Goal: Task Accomplishment & Management: Manage account settings

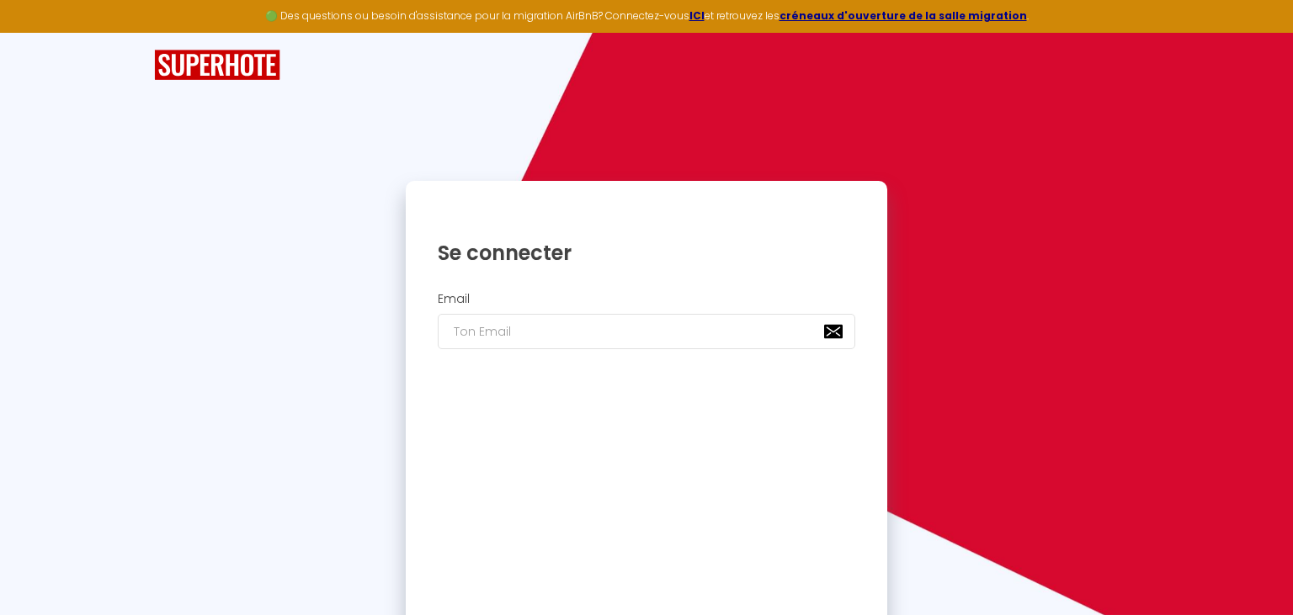
scroll to position [37, 0]
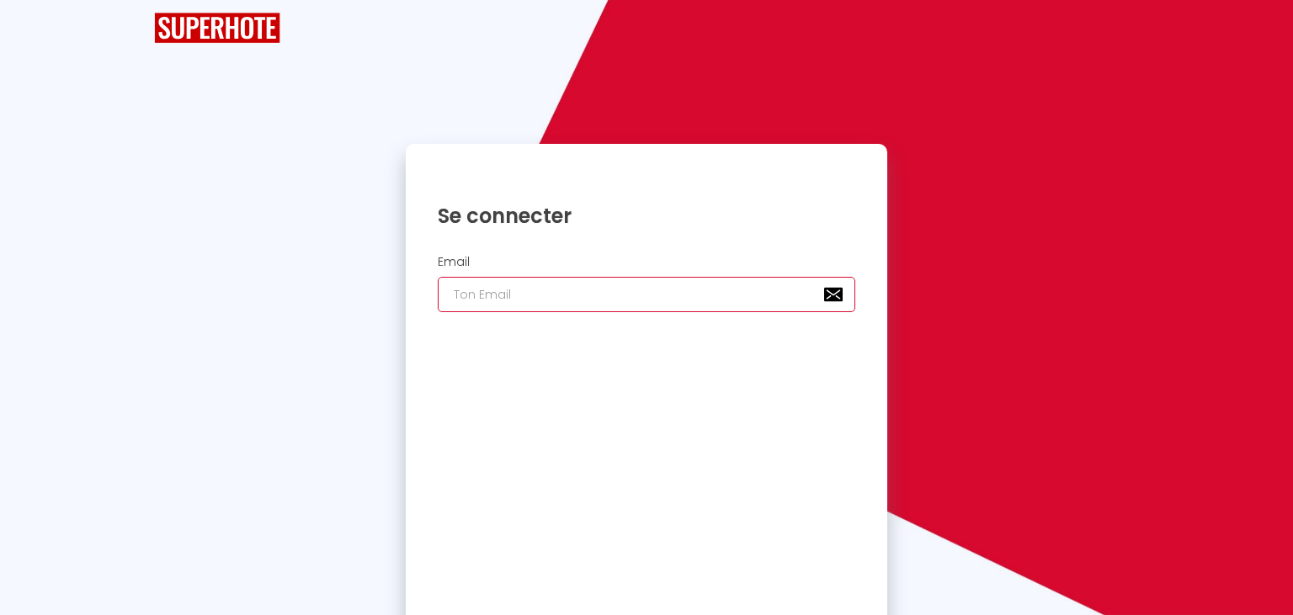
click at [488, 298] on input "email" at bounding box center [647, 294] width 418 height 35
type input "j"
checkbox input "true"
type input "jc"
checkbox input "true"
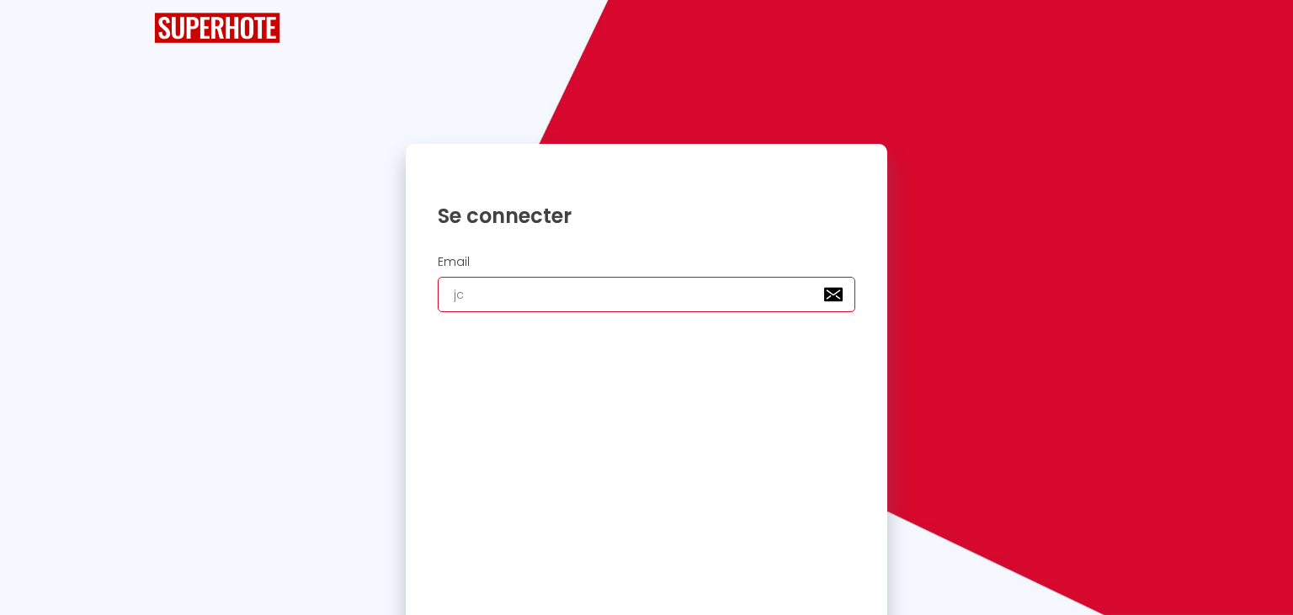
type input "jcg"
checkbox input "true"
type input "jcgu"
checkbox input "true"
type input "jcgui"
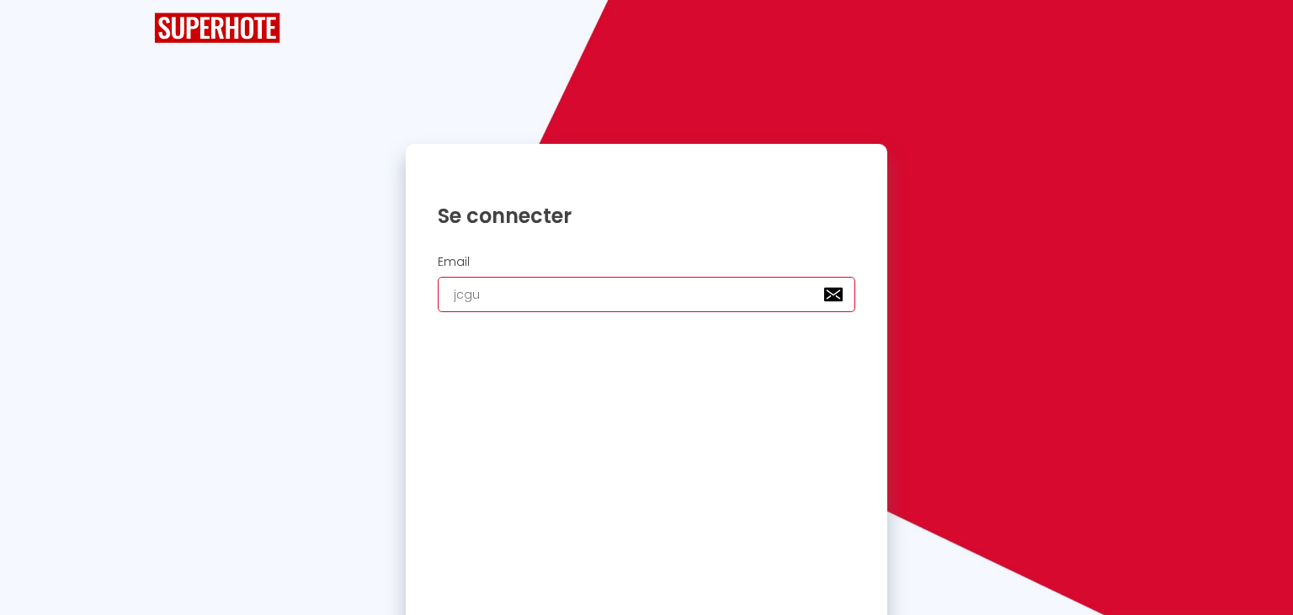
checkbox input "true"
type input "jcguia"
checkbox input "true"
type input "jcguiag"
checkbox input "true"
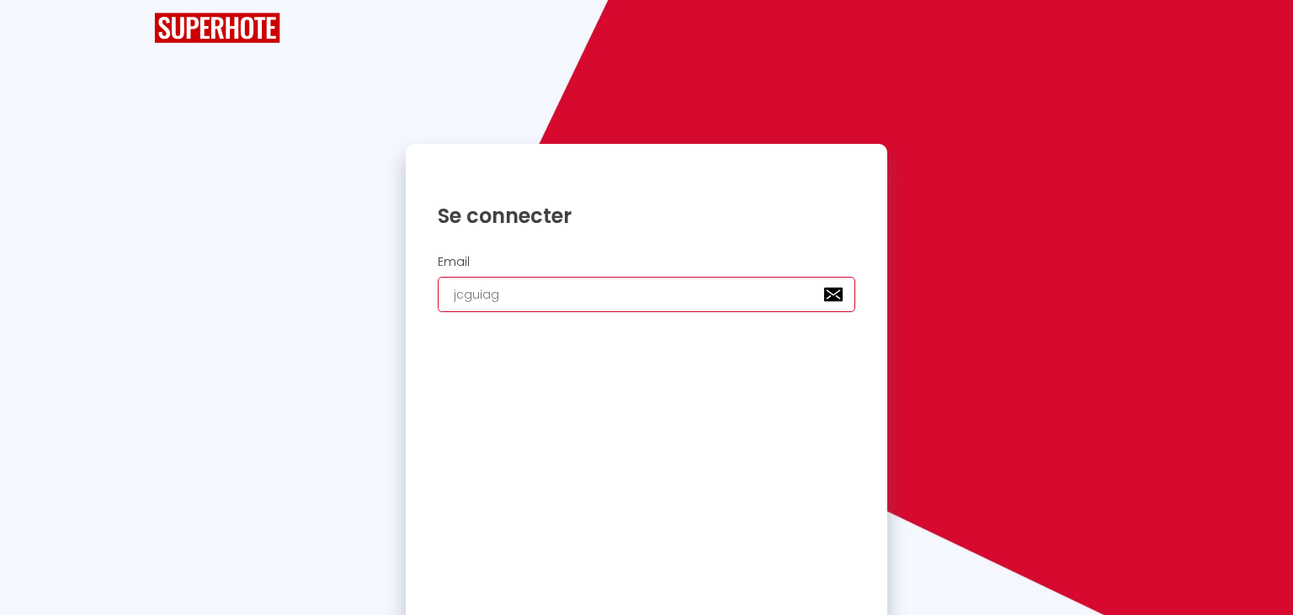
type input "jcguiaga"
checkbox input "true"
type input "jcguiagai"
checkbox input "true"
type input "jcguiagain"
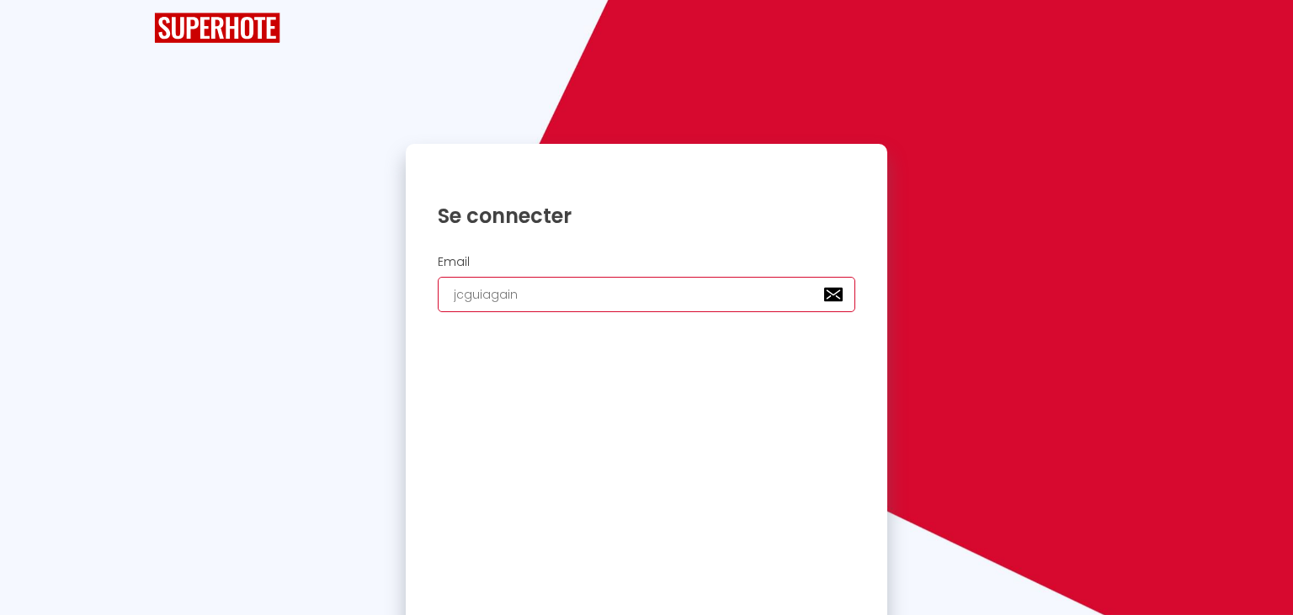
checkbox input "true"
type input "jcguiagaing"
checkbox input "true"
type input "jcguiagaing@"
checkbox input "true"
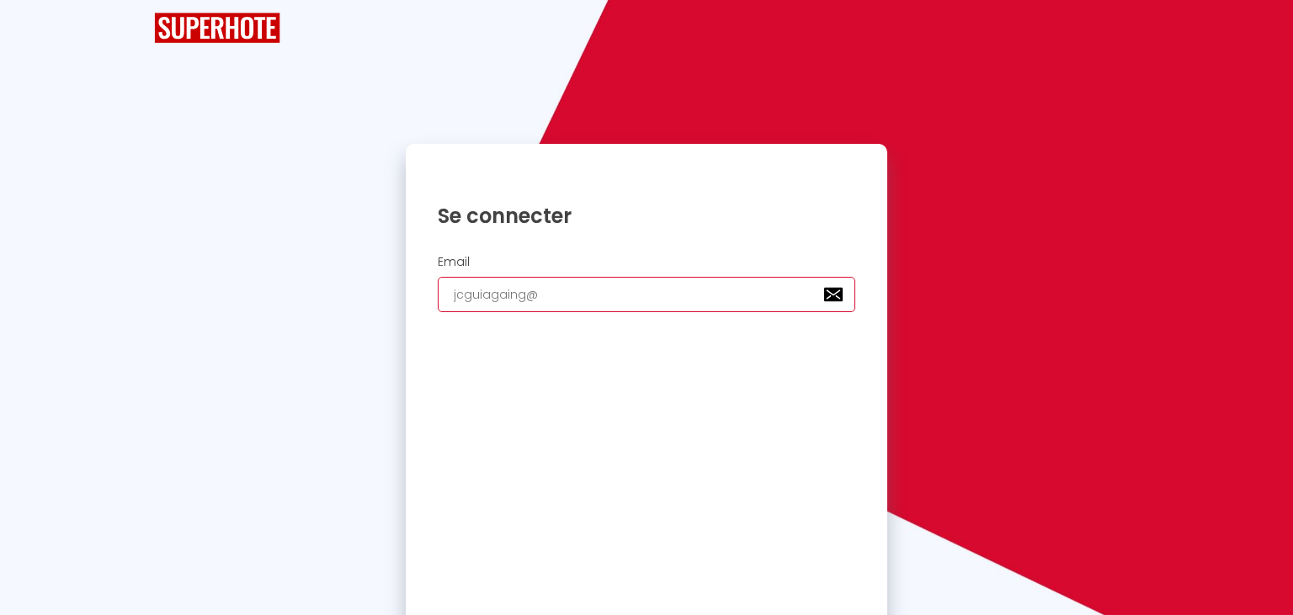
type input "jcguiagaing@g"
checkbox input "true"
type input "jcguiagaing@gm"
checkbox input "true"
type input "jcguiagaing@gma"
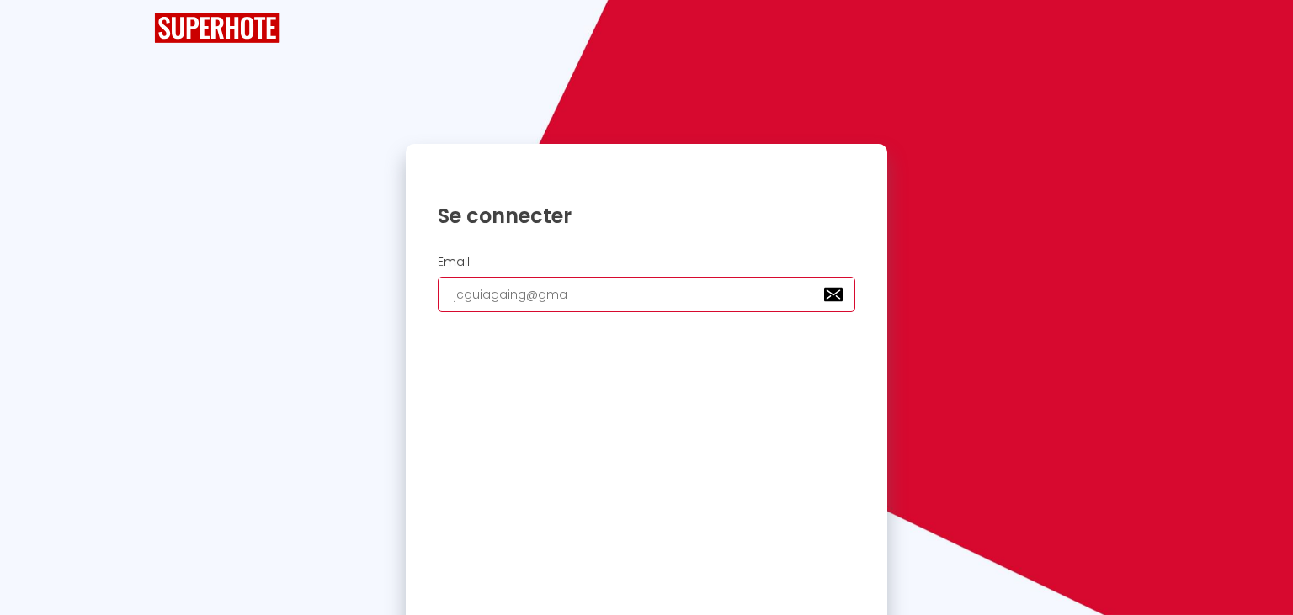
checkbox input "true"
type input "jcguiagaing@gmai"
checkbox input "true"
type input "[EMAIL_ADDRESS]"
checkbox input "true"
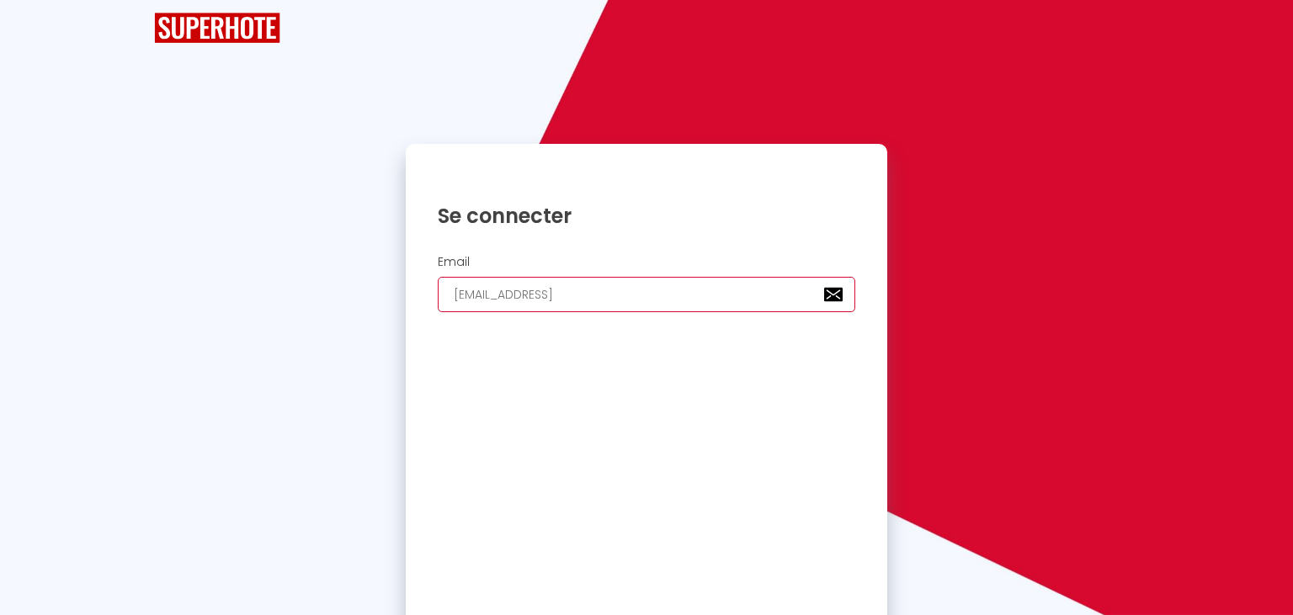
type input "[EMAIL_ADDRESS]."
checkbox input "true"
type input "jcguiagaing@gmail.c"
checkbox input "true"
type input "[EMAIL_ADDRESS][DOMAIN_NAME]"
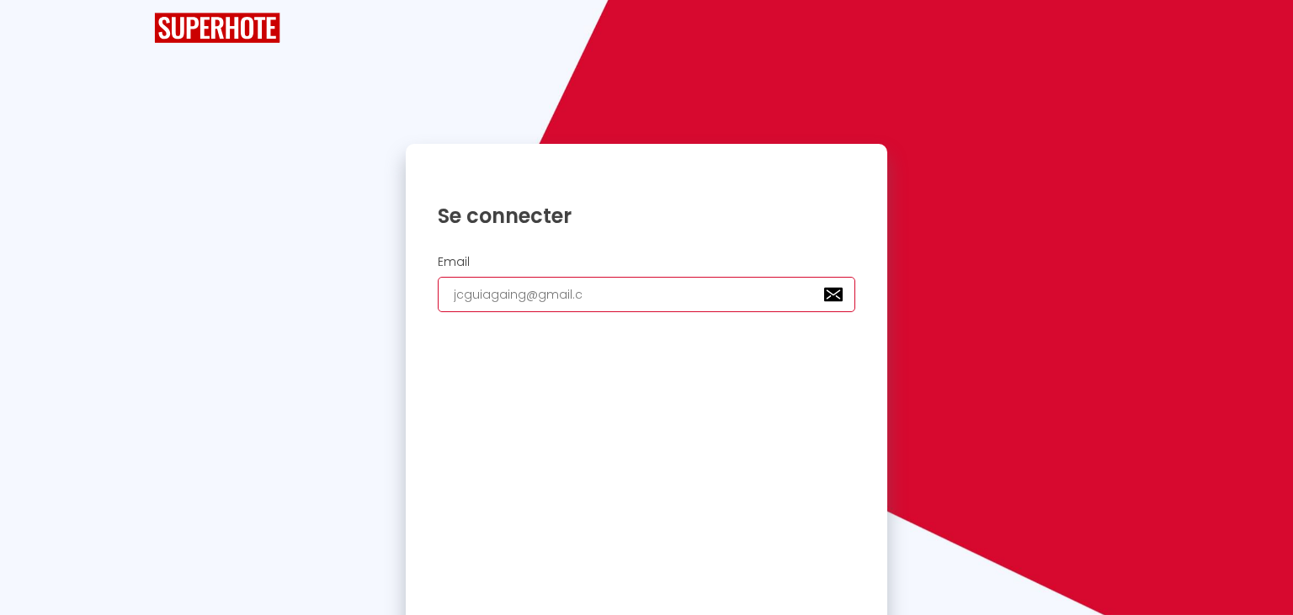
checkbox input "true"
type input "[EMAIL_ADDRESS][DOMAIN_NAME]"
checkbox input "true"
type input "[EMAIL_ADDRESS][DOMAIN_NAME]"
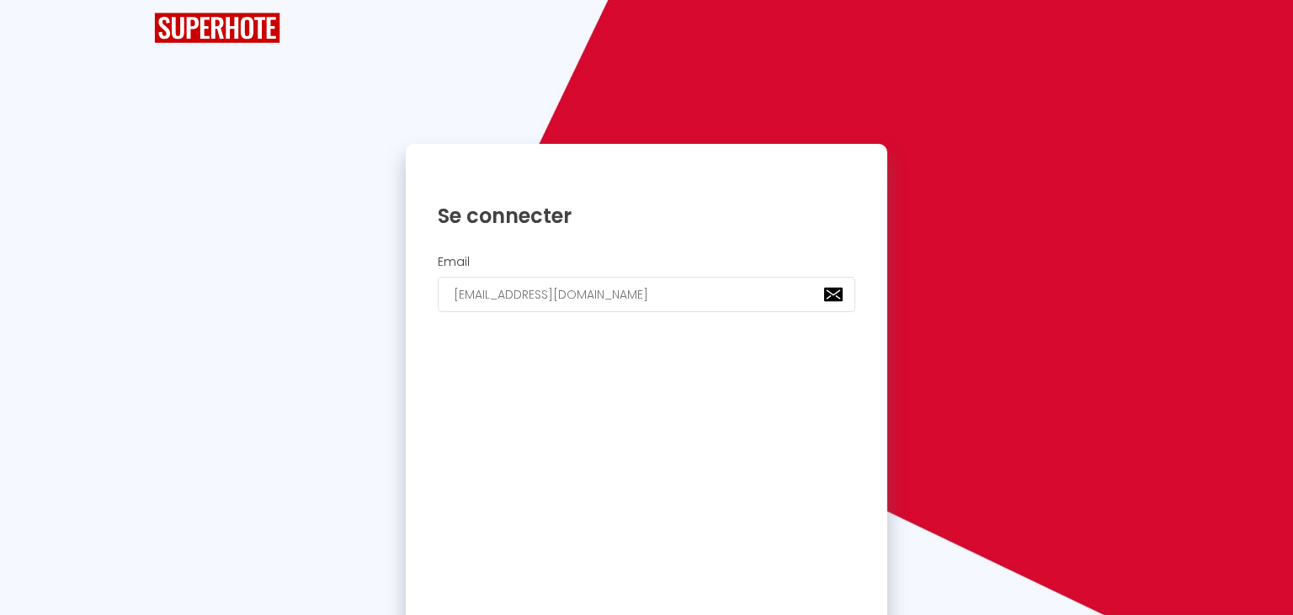
checkbox input "true"
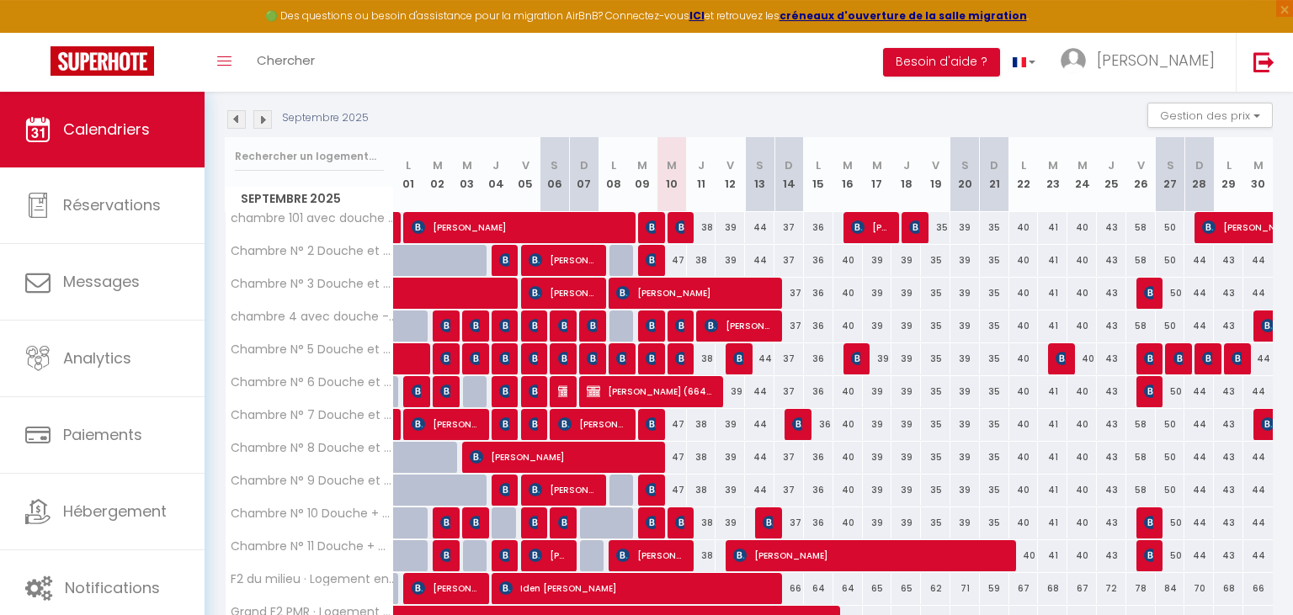
scroll to position [178, 0]
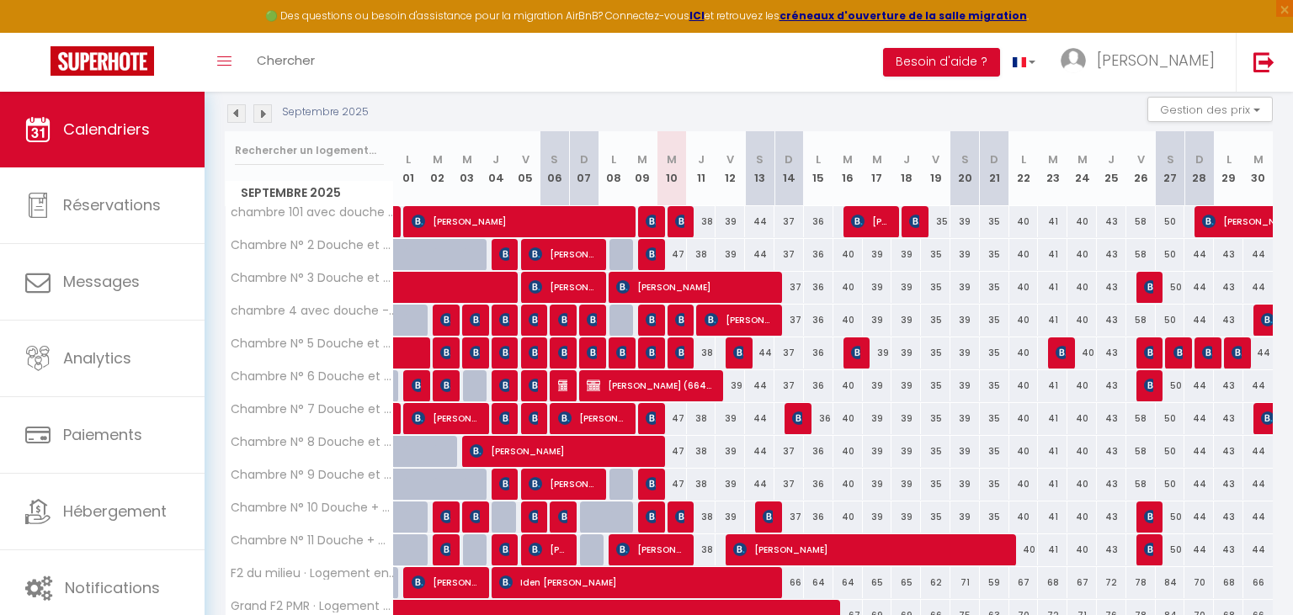
click at [263, 113] on img at bounding box center [262, 113] width 19 height 19
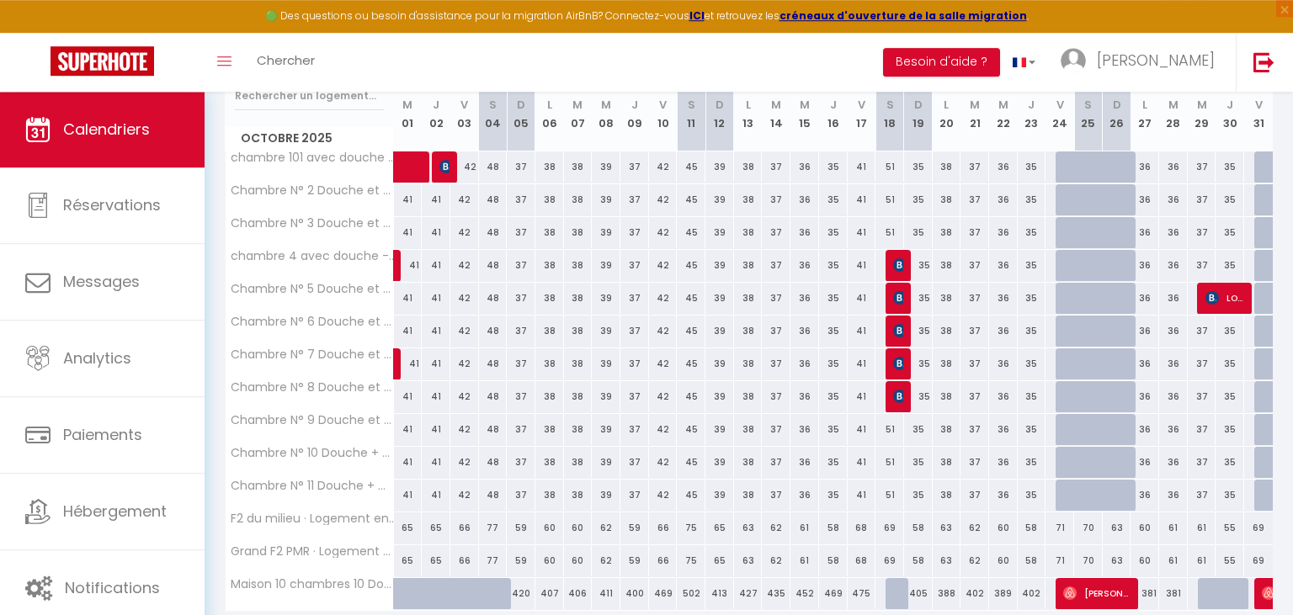
scroll to position [116, 0]
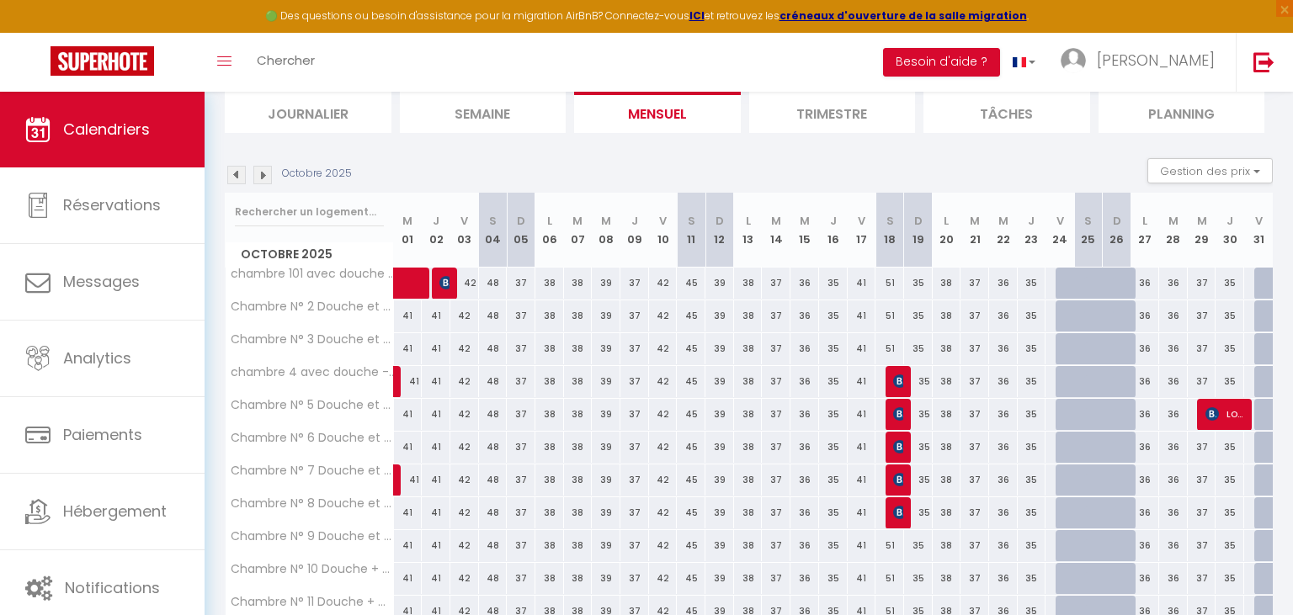
click at [1229, 410] on span "LOETITIA NEZAN-PEYRIN" at bounding box center [1224, 414] width 38 height 32
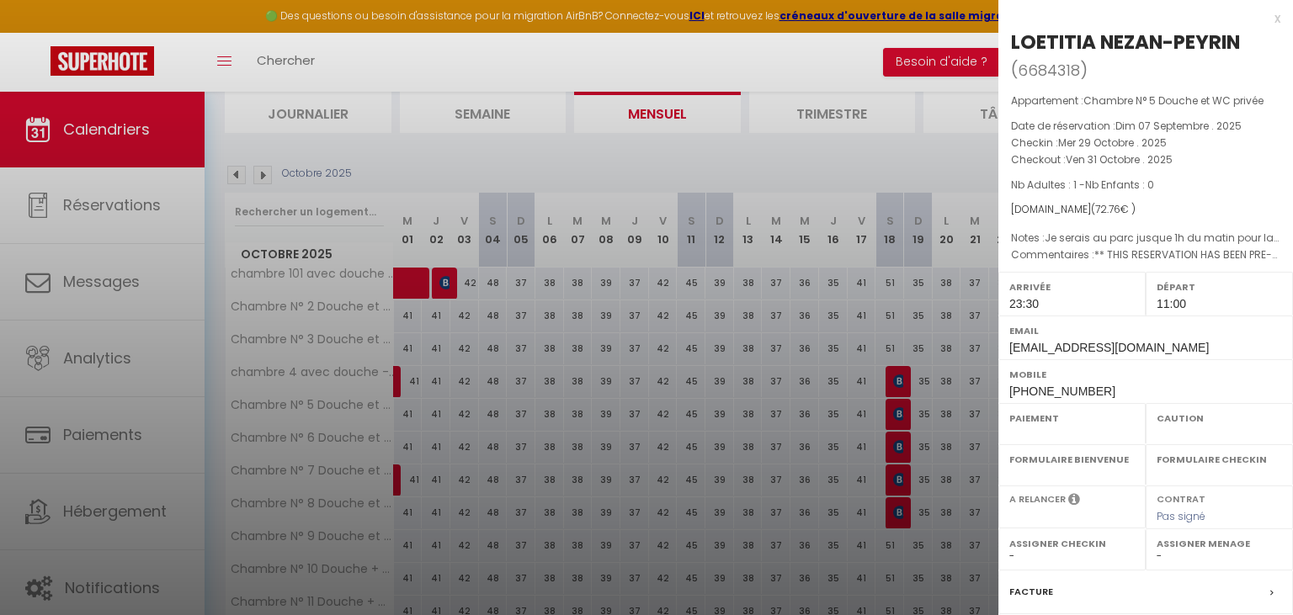
select select "OK"
select select "KO"
select select "1"
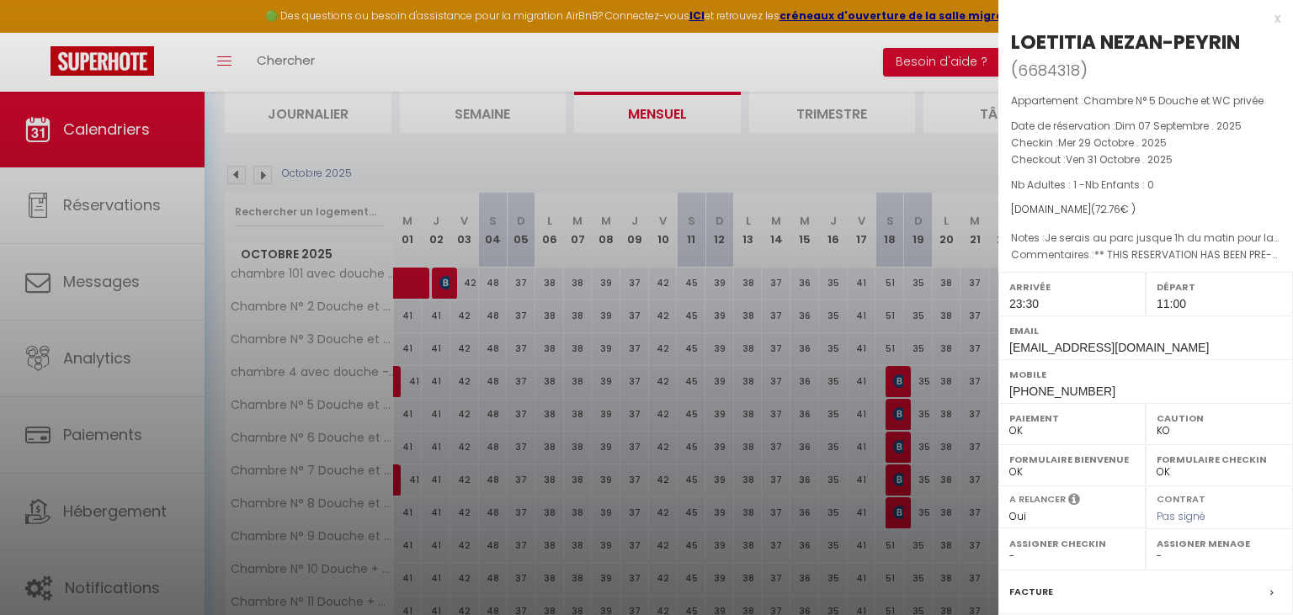
select select
click at [1278, 21] on div "x" at bounding box center [1139, 18] width 282 height 20
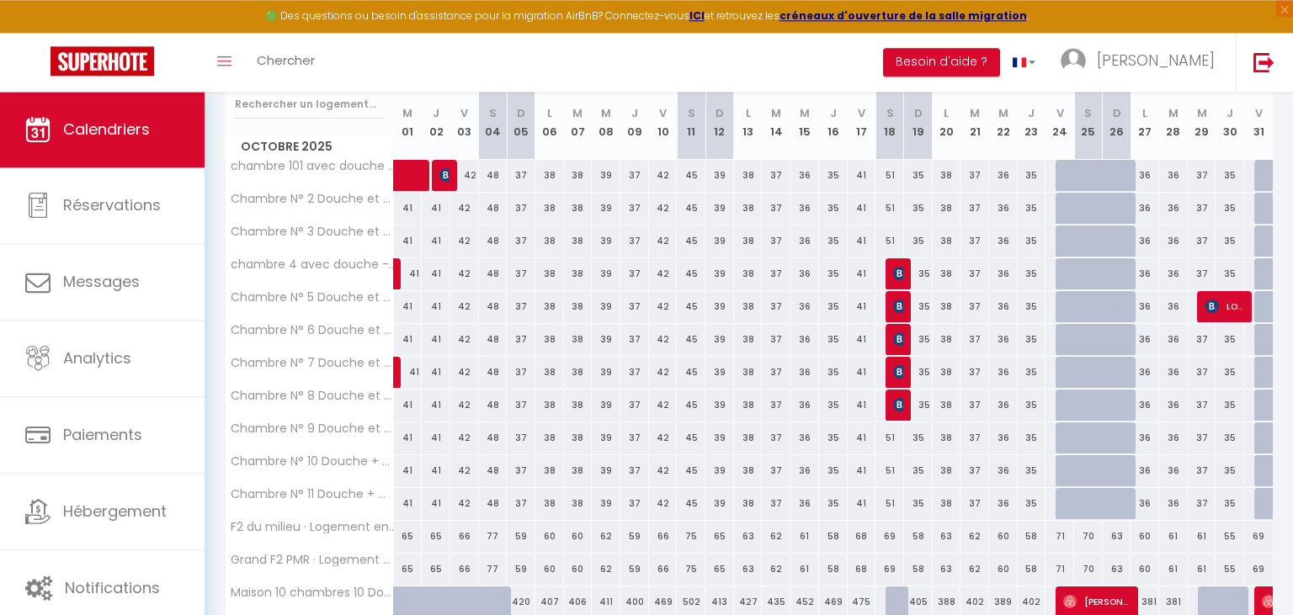
scroll to position [294, 0]
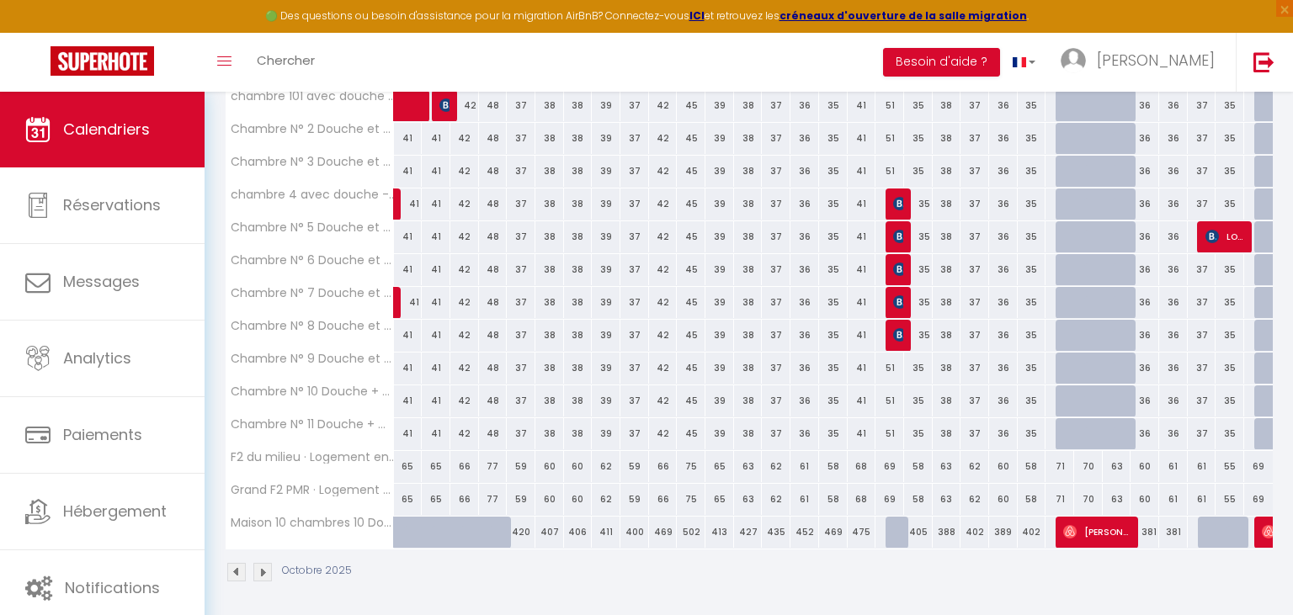
click at [261, 571] on img at bounding box center [262, 572] width 19 height 19
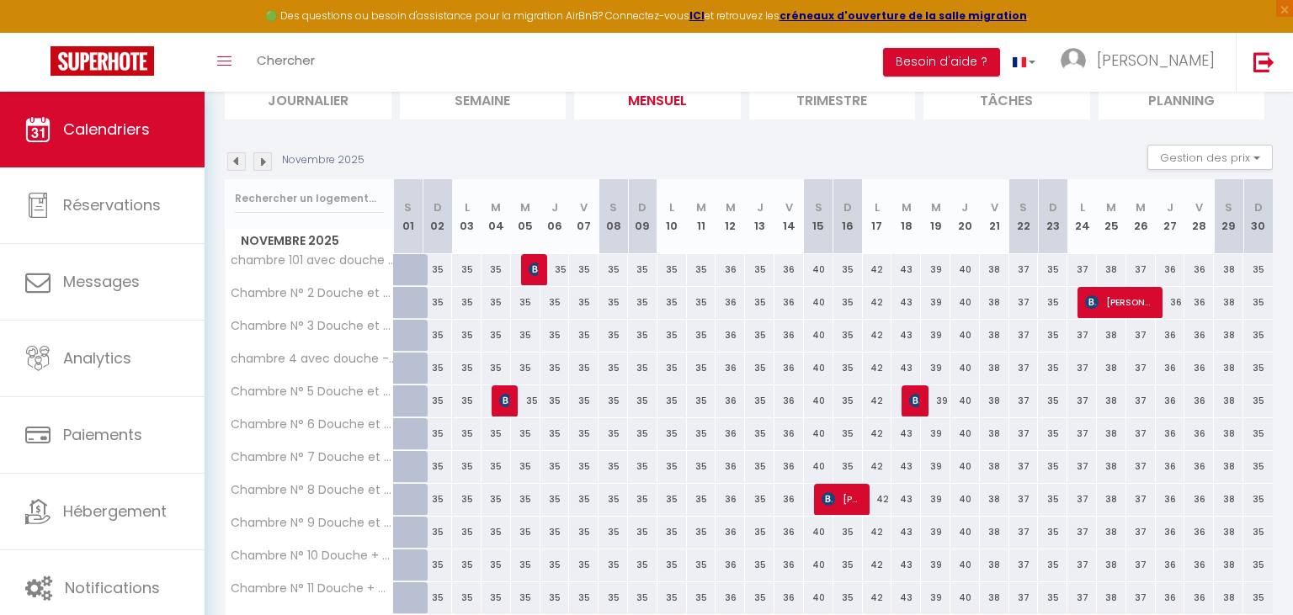
scroll to position [0, 0]
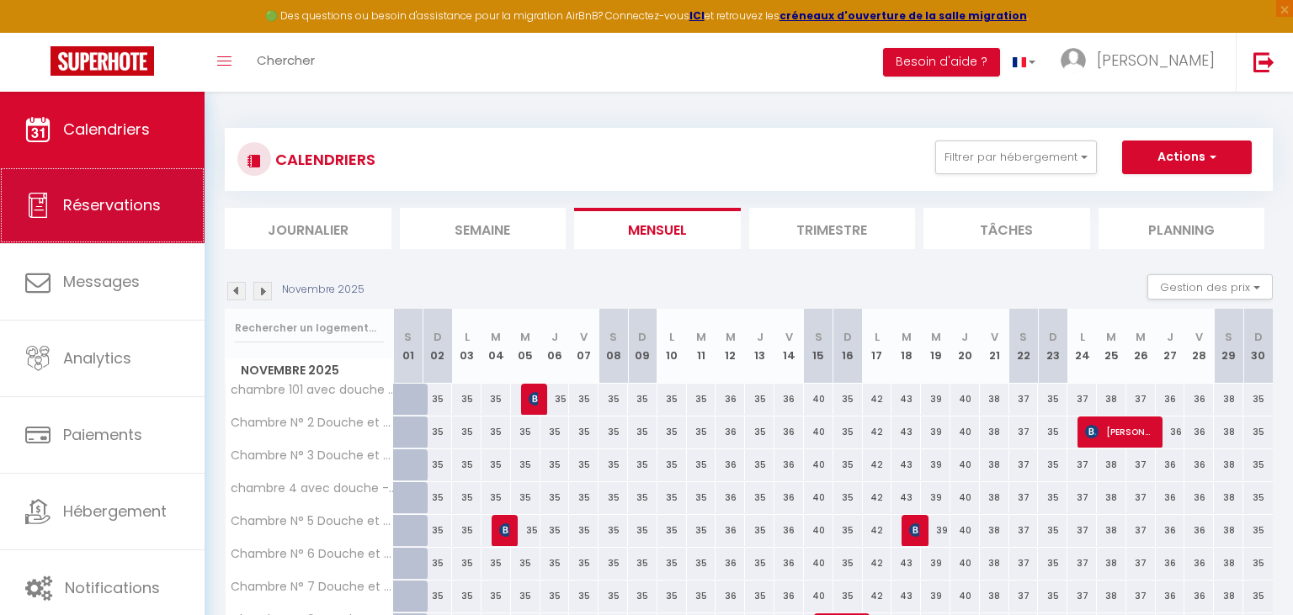
click at [118, 208] on span "Réservations" at bounding box center [112, 204] width 98 height 21
select select "not_cancelled"
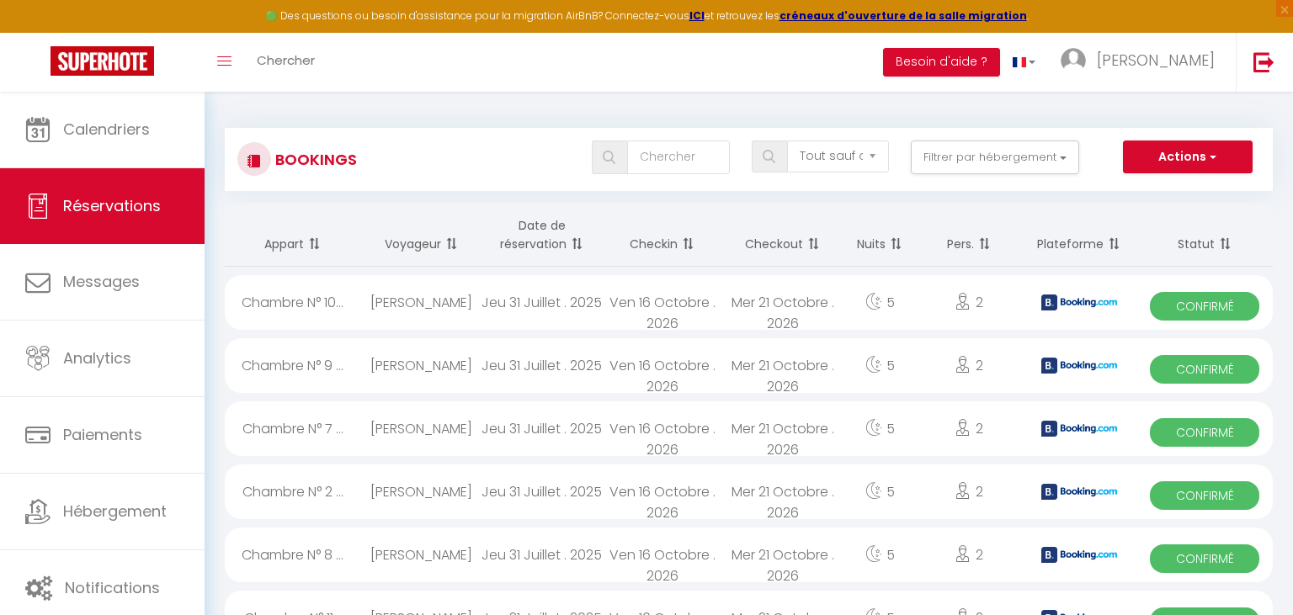
click at [540, 240] on th "Date de réservation" at bounding box center [542, 235] width 120 height 63
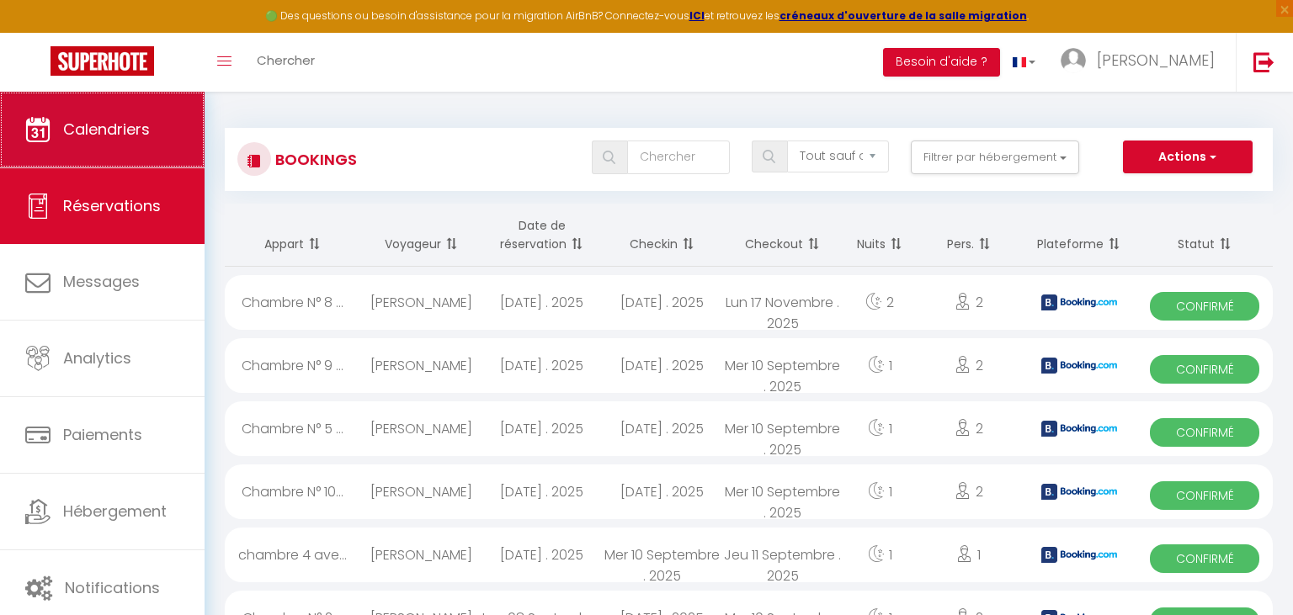
click at [106, 136] on span "Calendriers" at bounding box center [106, 129] width 87 height 21
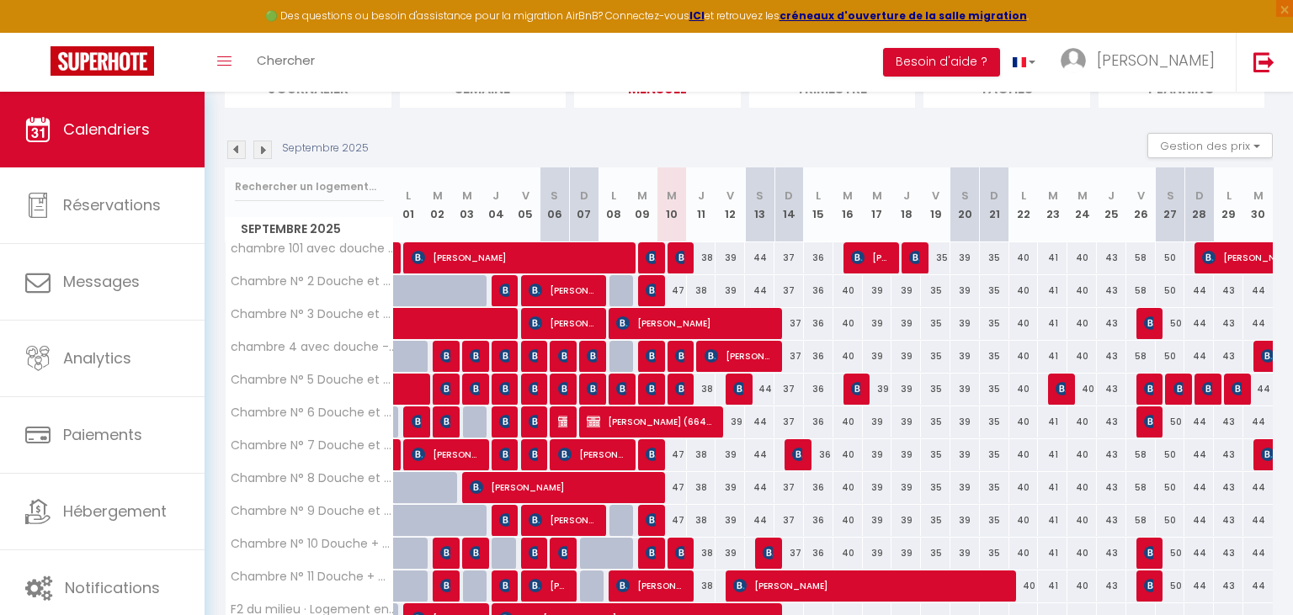
scroll to position [178, 0]
